Goal: Use online tool/utility: Use online tool/utility

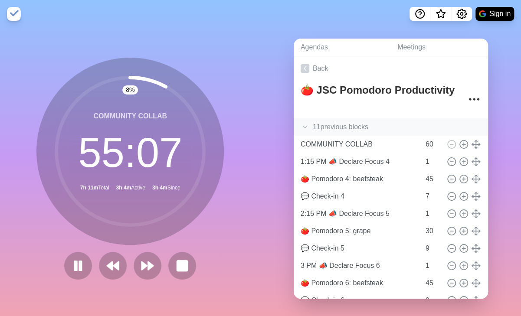
click at [305, 125] on icon at bounding box center [304, 127] width 9 height 9
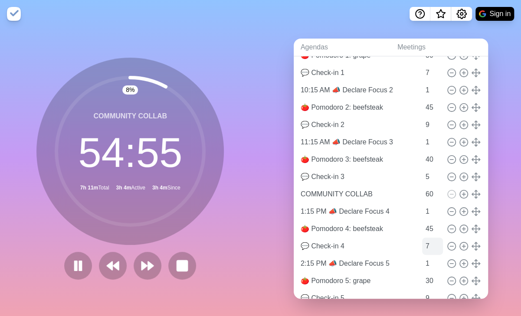
scroll to position [142, 0]
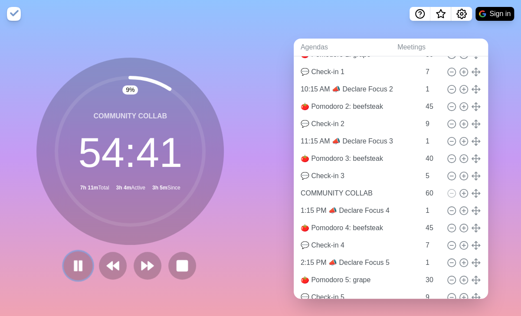
click at [75, 267] on rect at bounding box center [76, 265] width 3 height 10
click at [185, 267] on icon at bounding box center [182, 266] width 14 height 14
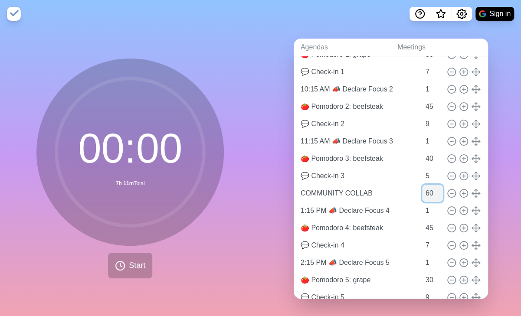
click at [422, 194] on input "60" at bounding box center [432, 193] width 21 height 17
click at [422, 193] on input "60" at bounding box center [432, 193] width 21 height 17
type input "80"
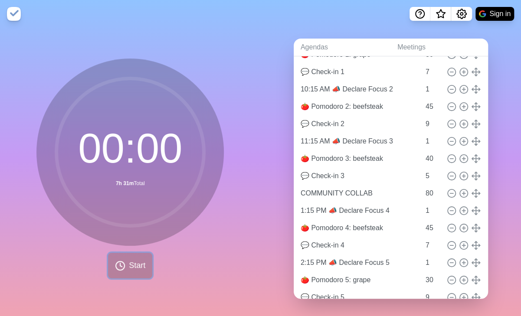
click at [132, 260] on span "Start" at bounding box center [137, 266] width 16 height 12
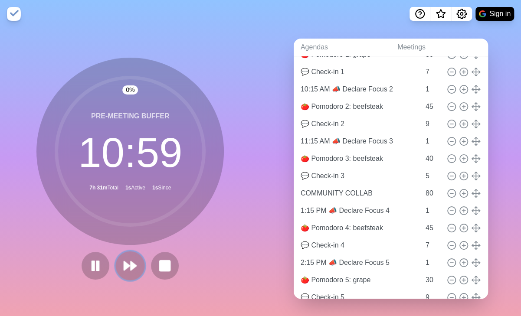
click at [133, 266] on icon at bounding box center [130, 265] width 15 height 15
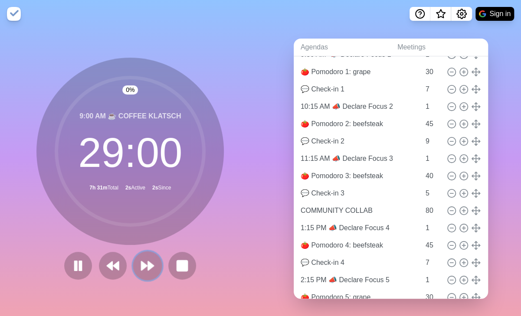
scroll to position [142, 0]
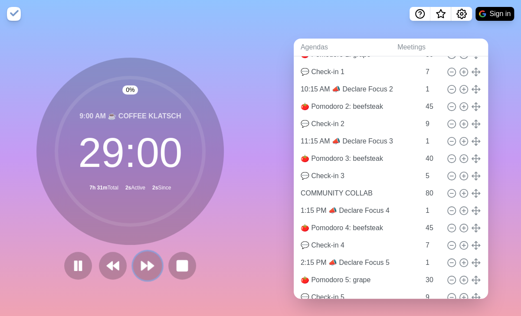
click at [133, 267] on button at bounding box center [147, 265] width 29 height 29
click at [141, 267] on polygon at bounding box center [144, 265] width 6 height 9
click at [142, 270] on icon at bounding box center [147, 265] width 15 height 15
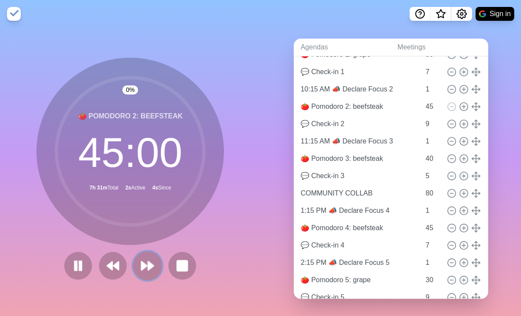
click at [142, 270] on icon at bounding box center [147, 265] width 15 height 15
click at [143, 270] on icon at bounding box center [147, 265] width 15 height 15
